Goal: Task Accomplishment & Management: Use online tool/utility

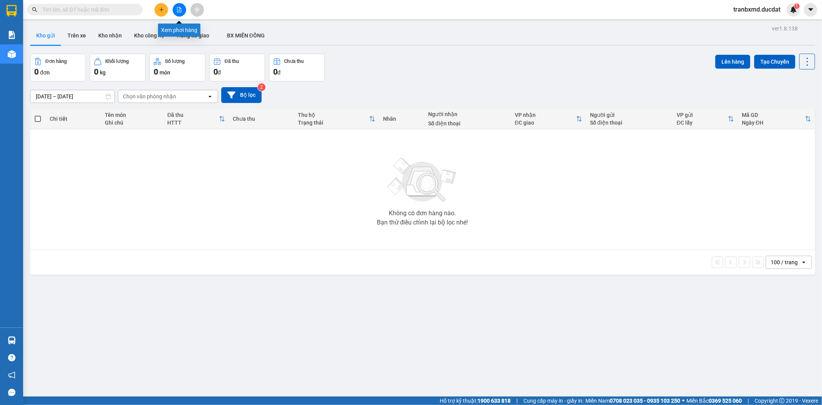
click at [180, 10] on icon "file-add" at bounding box center [178, 9] width 5 height 5
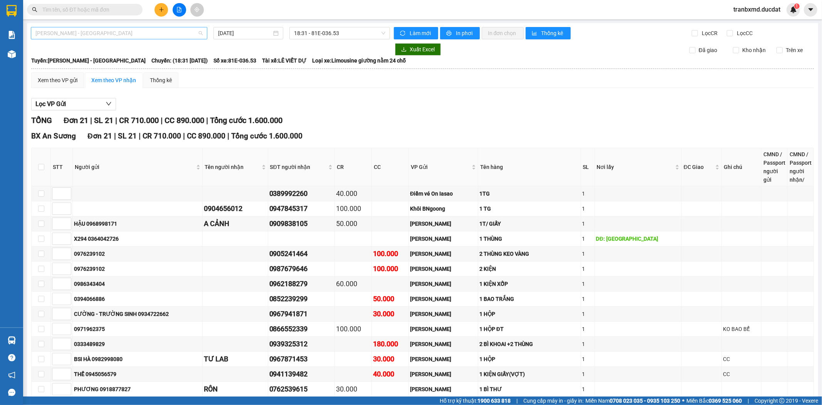
click at [89, 33] on span "[PERSON_NAME] - [GEOGRAPHIC_DATA]" at bounding box center [118, 33] width 167 height 12
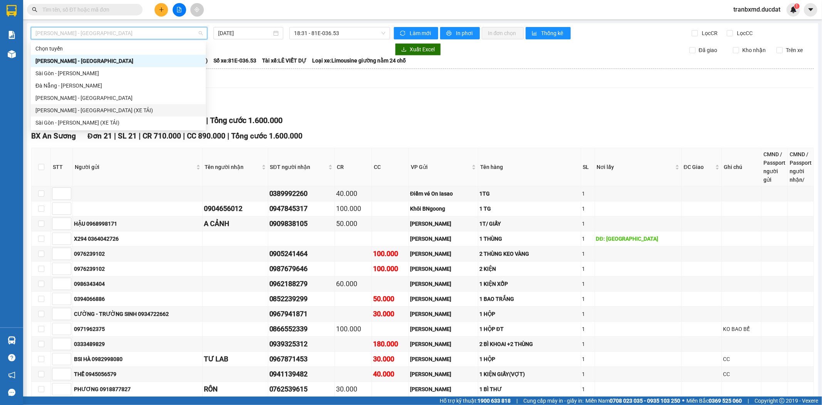
click at [91, 111] on div "[PERSON_NAME] - [GEOGRAPHIC_DATA] (XE TẢI)" at bounding box center [118, 110] width 166 height 8
type input "[DATE]"
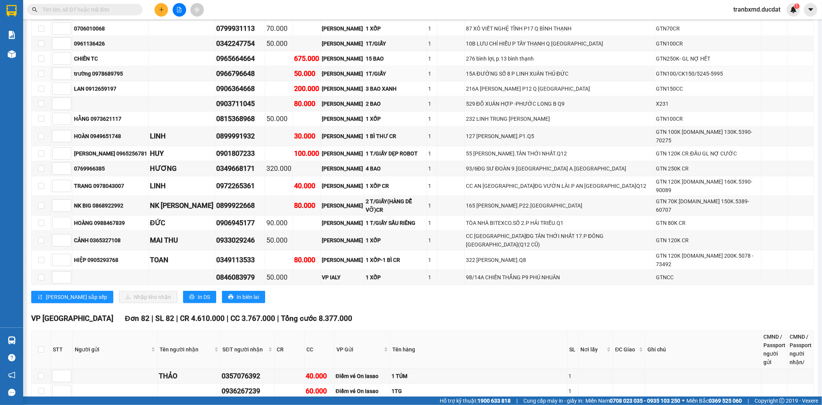
scroll to position [685, 0]
click at [198, 292] on span "In DS" at bounding box center [204, 296] width 12 height 8
